Goal: Task Accomplishment & Management: Complete application form

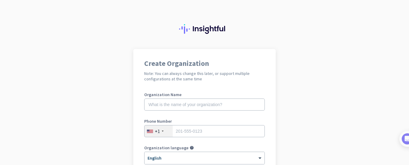
click at [139, 65] on div "Create Organization Note: You can always change this later, or support multiple…" at bounding box center [204, 156] width 142 height 214
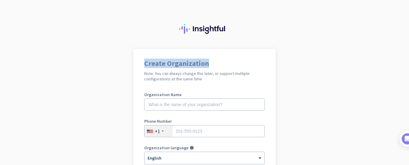
drag, startPoint x: 139, startPoint y: 62, endPoint x: 219, endPoint y: 63, distance: 79.7
click at [219, 63] on div "Create Organization Note: You can always change this later, or support multiple…" at bounding box center [204, 156] width 142 height 214
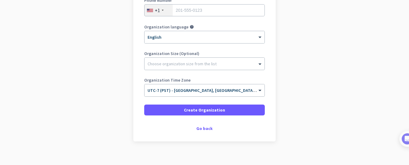
scroll to position [128, 0]
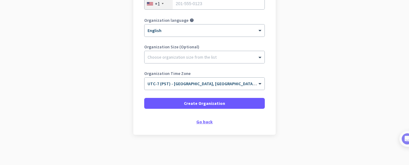
click at [207, 121] on div "Go back" at bounding box center [204, 122] width 121 height 4
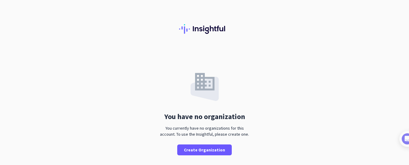
scroll to position [13, 0]
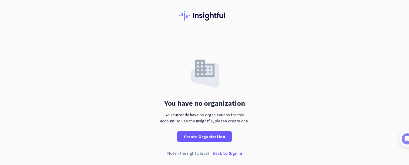
click at [229, 155] on p "Back to Sign In" at bounding box center [227, 153] width 30 height 4
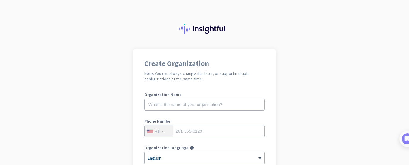
click at [185, 96] on label "Organization Name" at bounding box center [204, 95] width 121 height 4
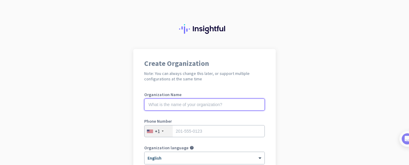
click at [189, 102] on input "text" at bounding box center [204, 105] width 121 height 12
type input "s"
